Goal: Task Accomplishment & Management: Manage account settings

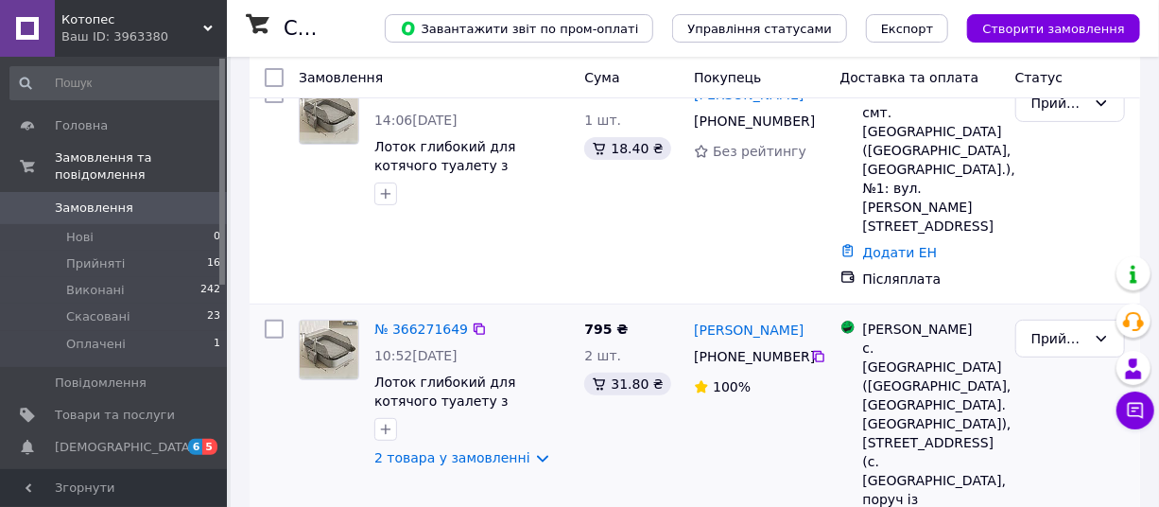
scroll to position [171, 0]
click at [402, 321] on link "№ 366271649" at bounding box center [421, 328] width 94 height 15
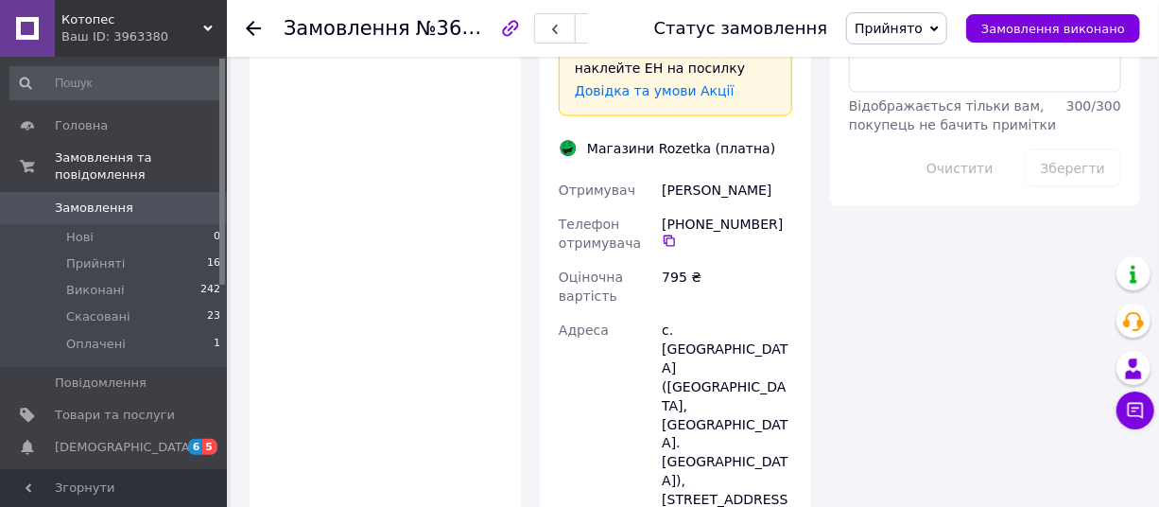
scroll to position [1375, 0]
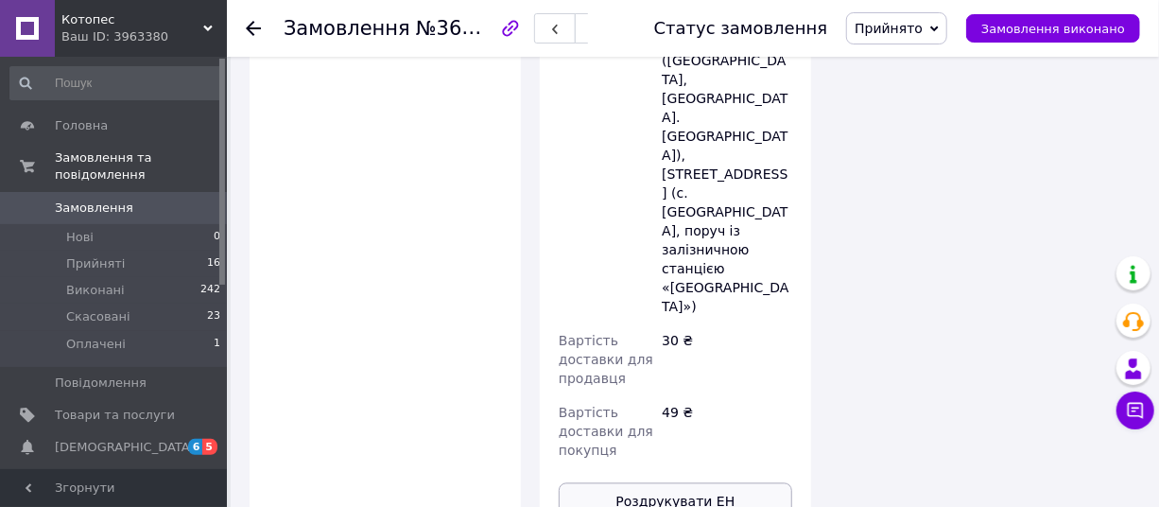
scroll to position [1589, 0]
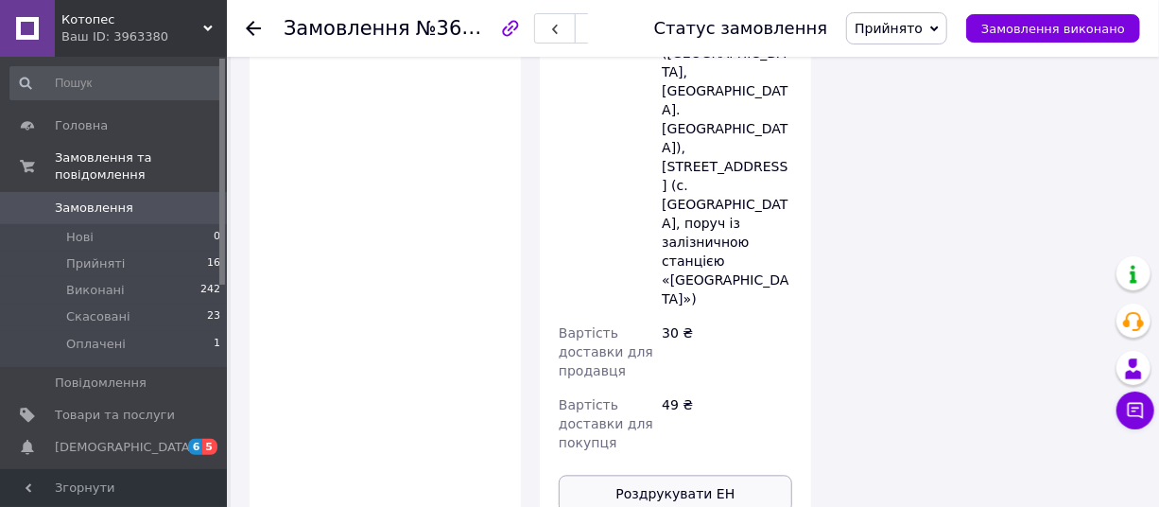
click at [676, 476] on button "Роздрукувати ЕН" at bounding box center [676, 495] width 234 height 38
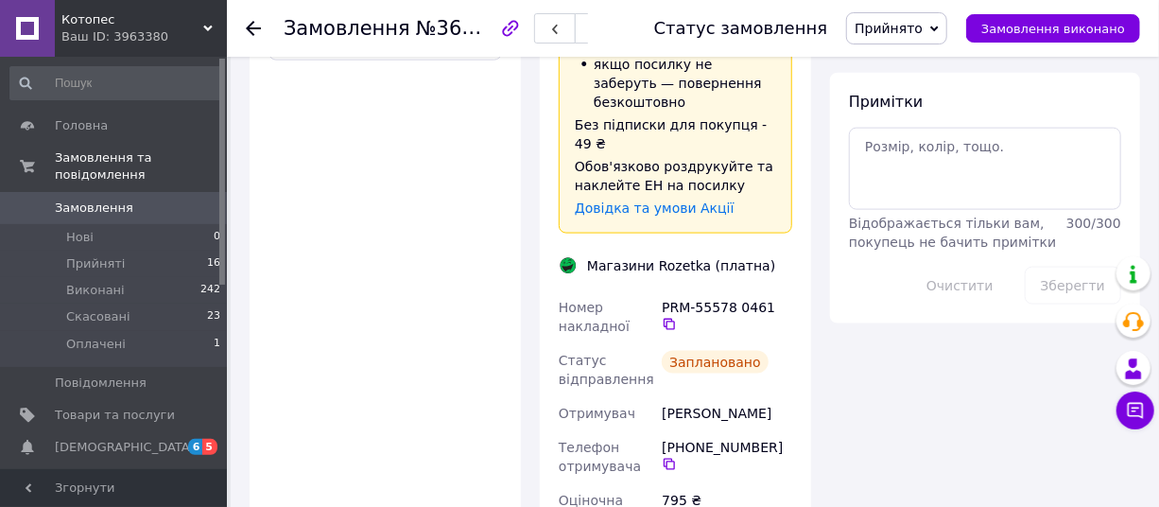
scroll to position [644, 0]
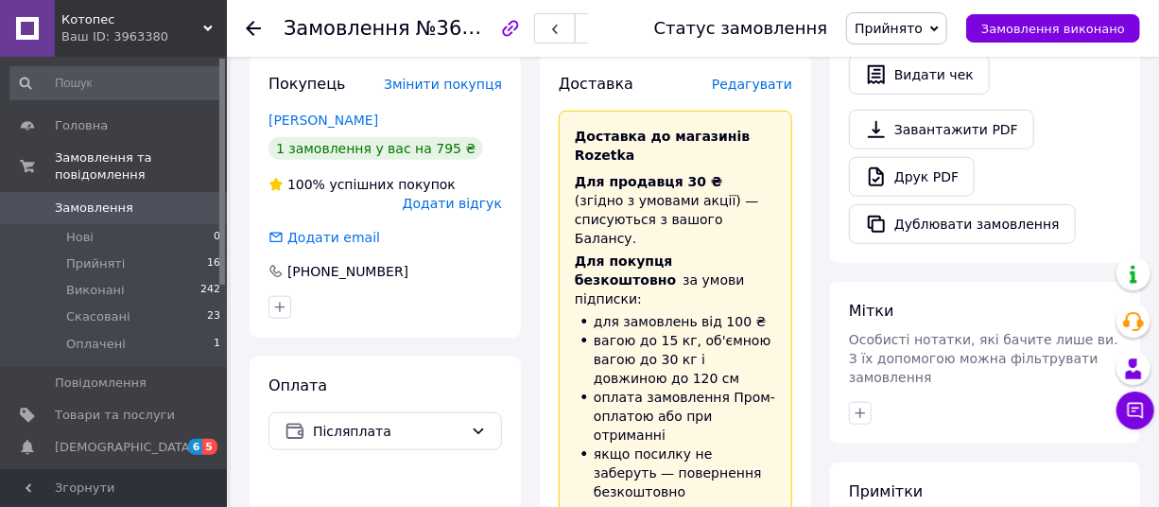
click at [255, 23] on icon at bounding box center [253, 28] width 15 height 15
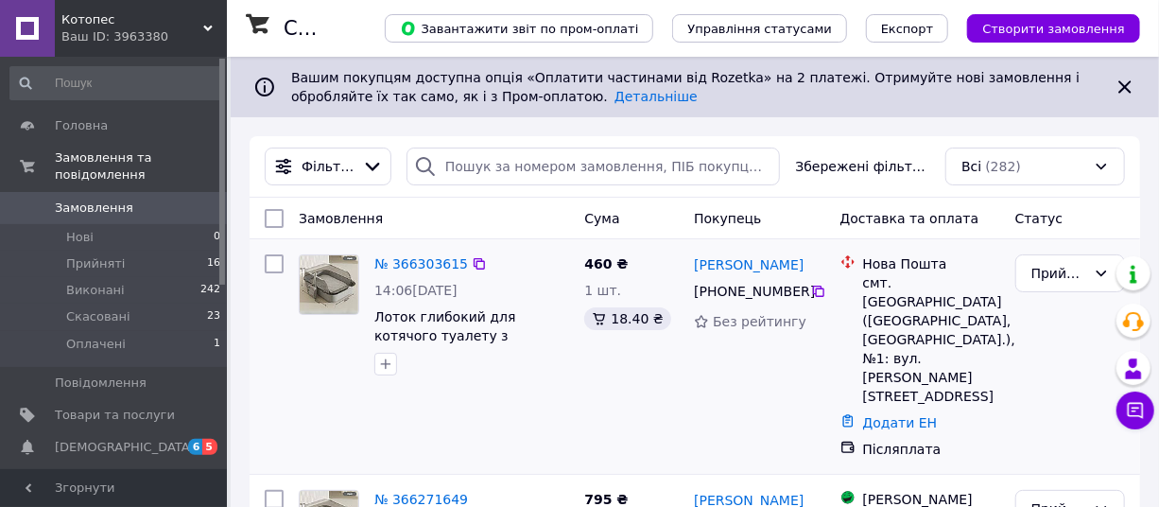
click at [425, 273] on div "№ 366303615" at bounding box center [421, 263] width 97 height 23
click at [424, 265] on link "№ 366303615" at bounding box center [421, 263] width 94 height 15
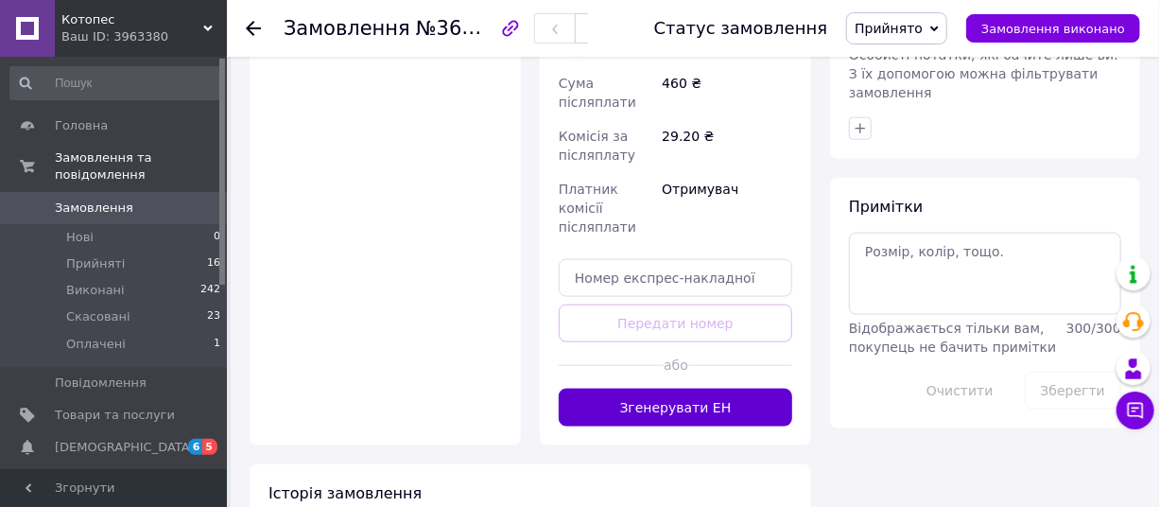
scroll to position [756, 0]
